Goal: Task Accomplishment & Management: Manage account settings

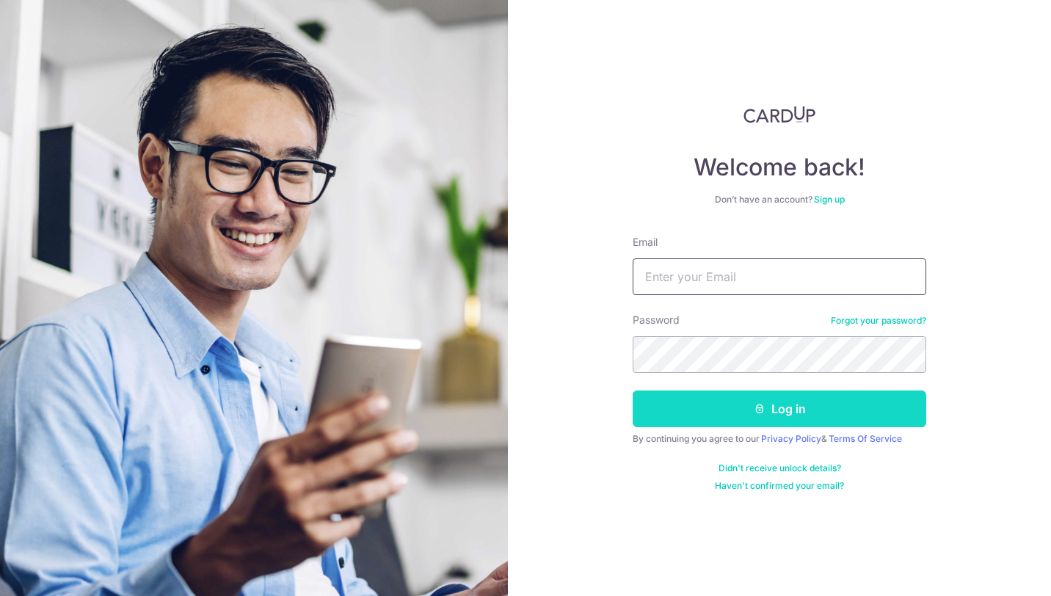
type input "[EMAIL_ADDRESS][DOMAIN_NAME]"
click at [684, 394] on button "Log in" at bounding box center [780, 408] width 294 height 37
